Goal: Task Accomplishment & Management: Manage account settings

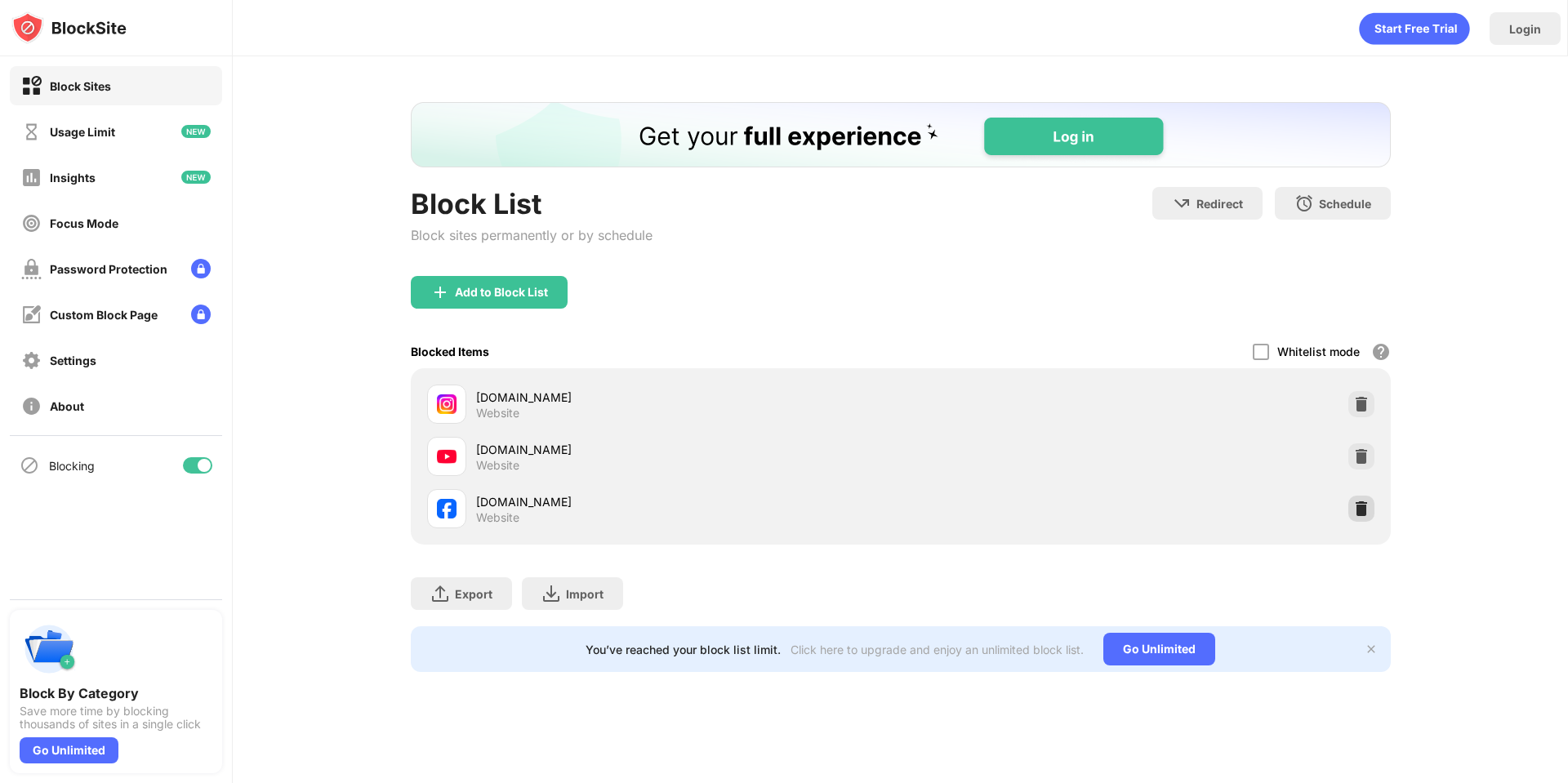
click at [1359, 508] on img at bounding box center [1361, 509] width 17 height 17
